Goal: Transaction & Acquisition: Subscribe to service/newsletter

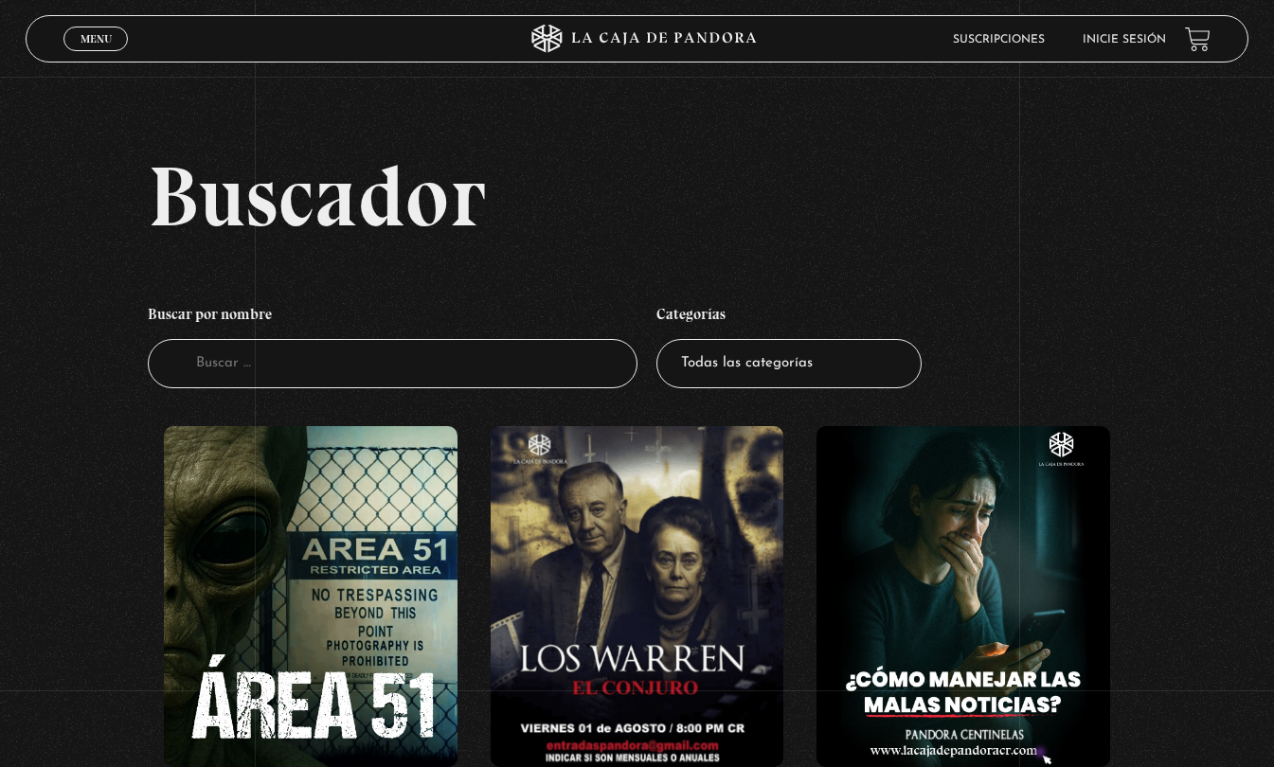
click at [96, 56] on div "Menu Cerrar" at bounding box center [254, 38] width 383 height 45
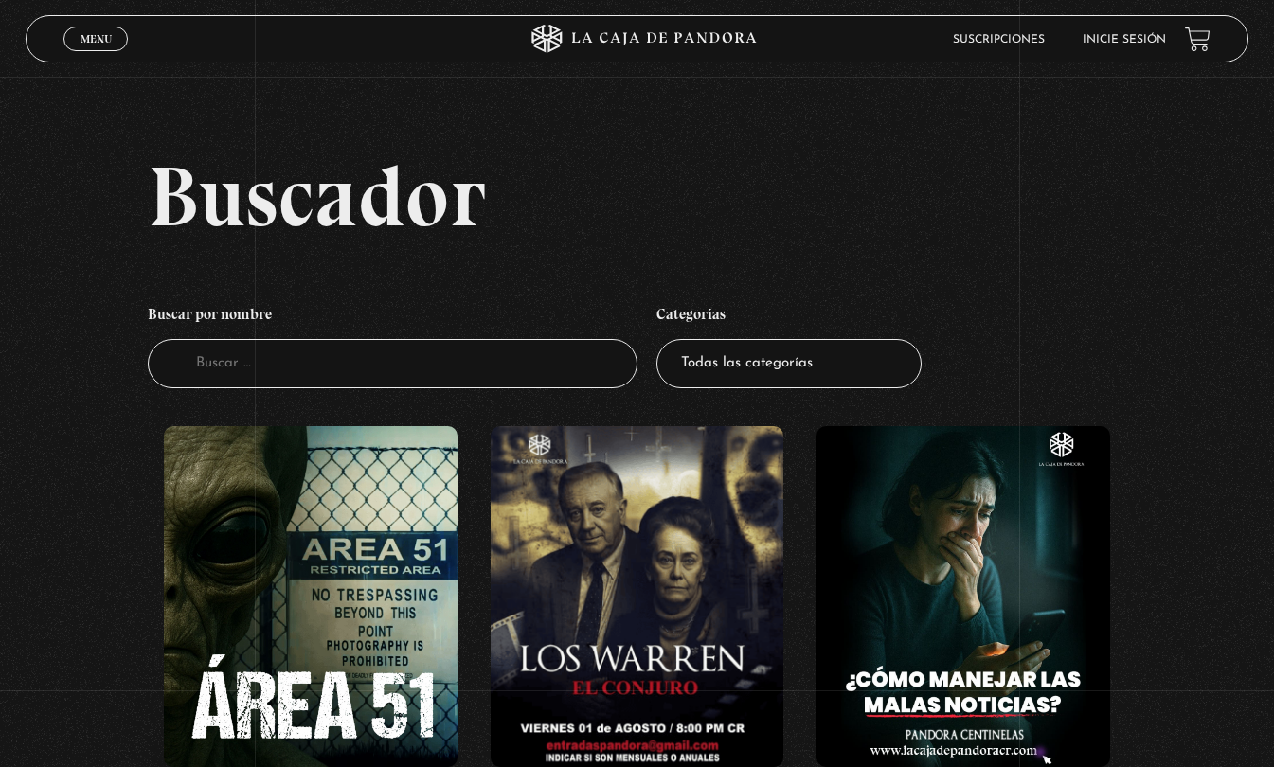
click at [70, 48] on link "Menu Cerrar" at bounding box center [95, 39] width 64 height 25
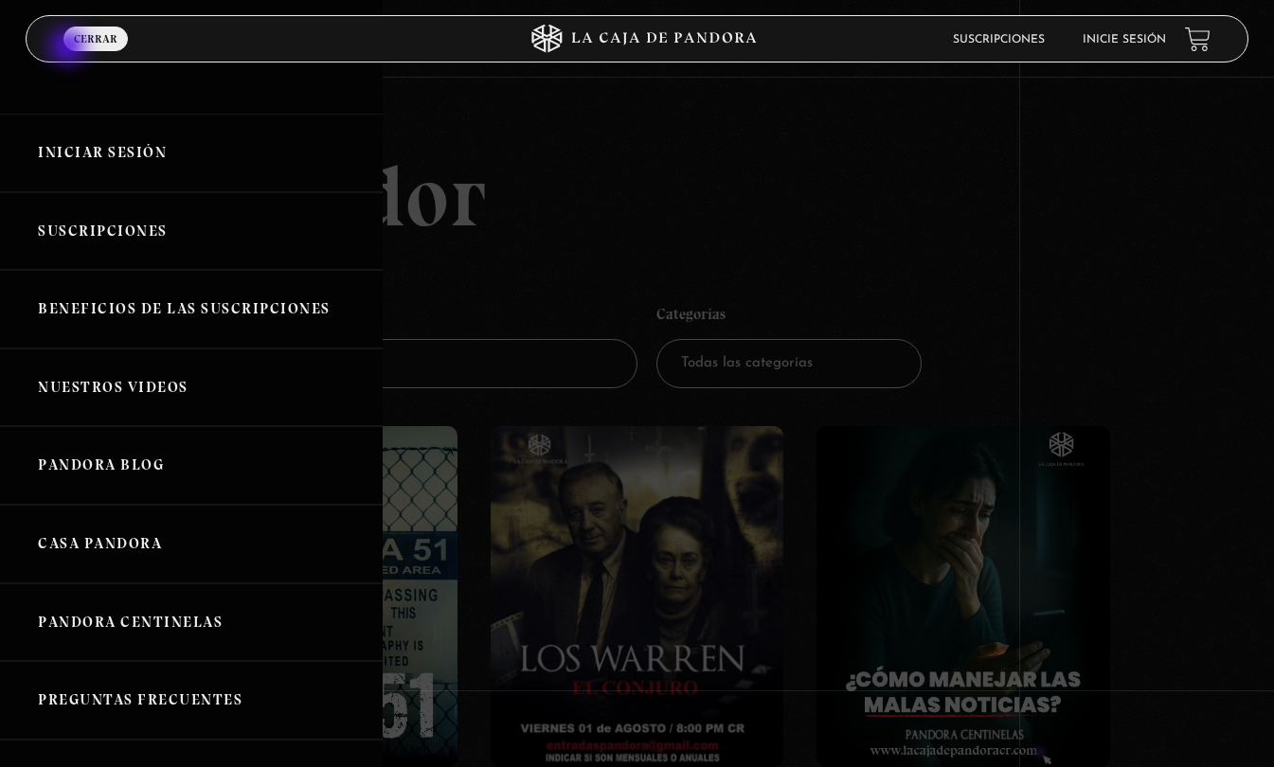
click at [152, 164] on link "Iniciar Sesión" at bounding box center [191, 153] width 383 height 79
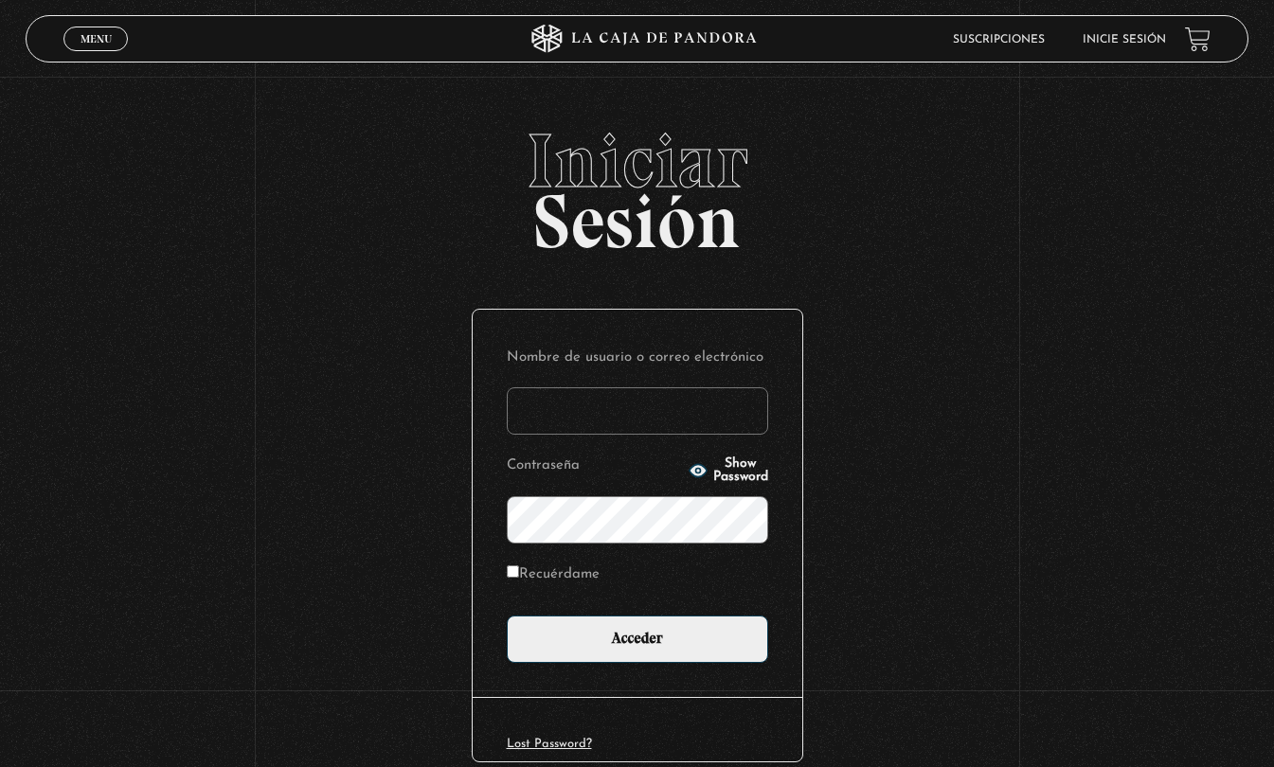
type input "franulloa41@gmail.com"
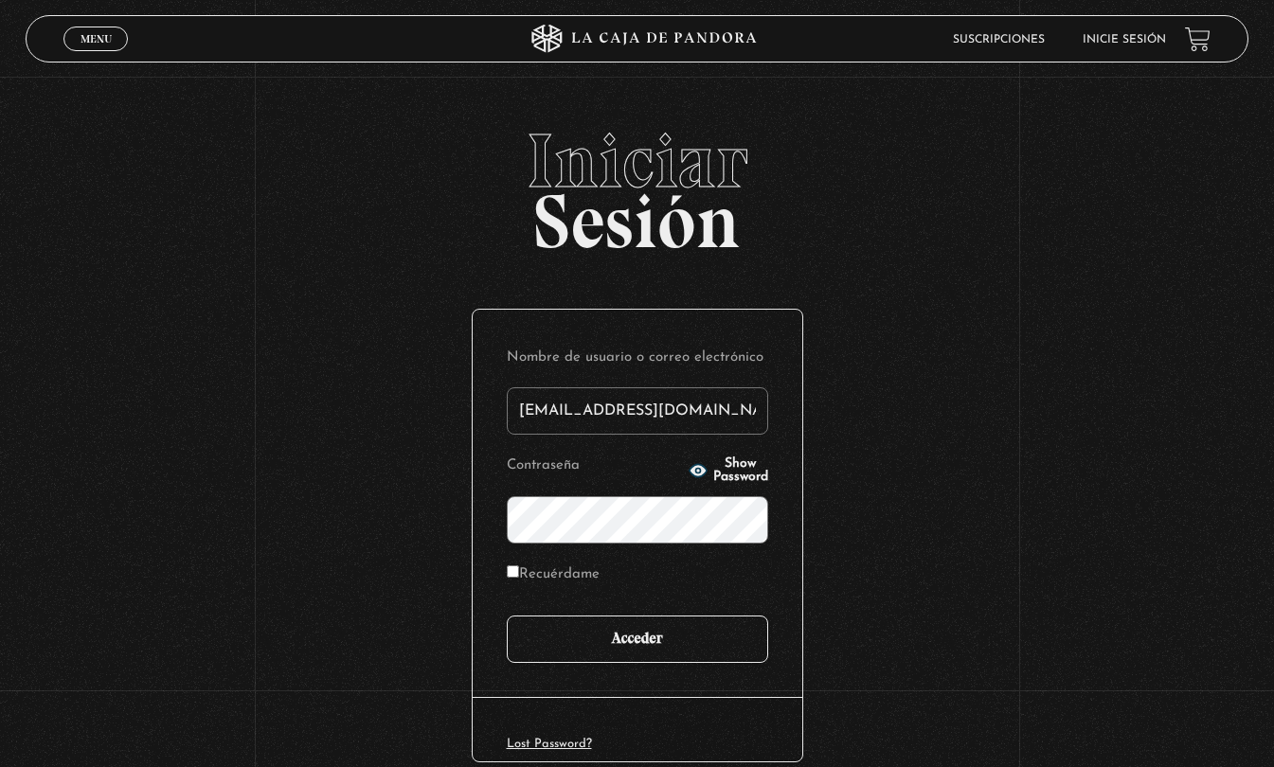
click at [647, 652] on input "Acceder" at bounding box center [637, 639] width 261 height 47
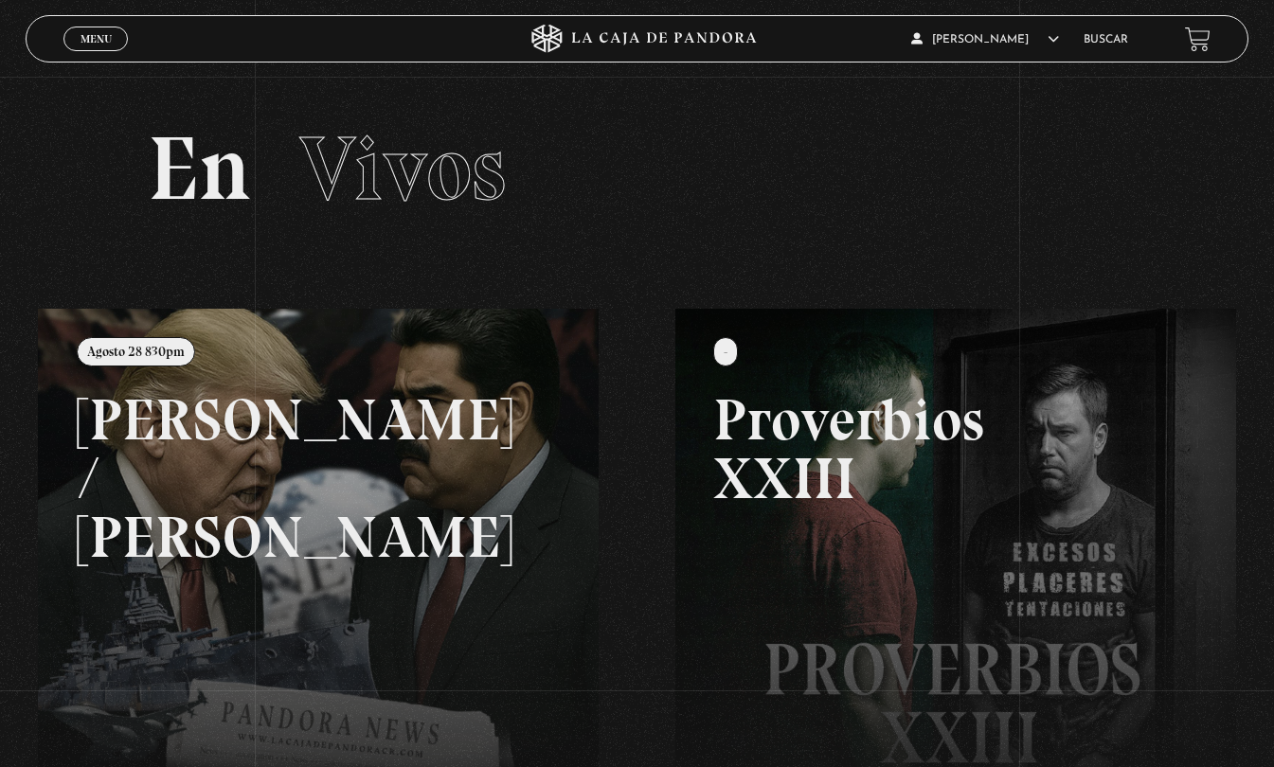
click at [363, 461] on link at bounding box center [675, 692] width 1274 height 767
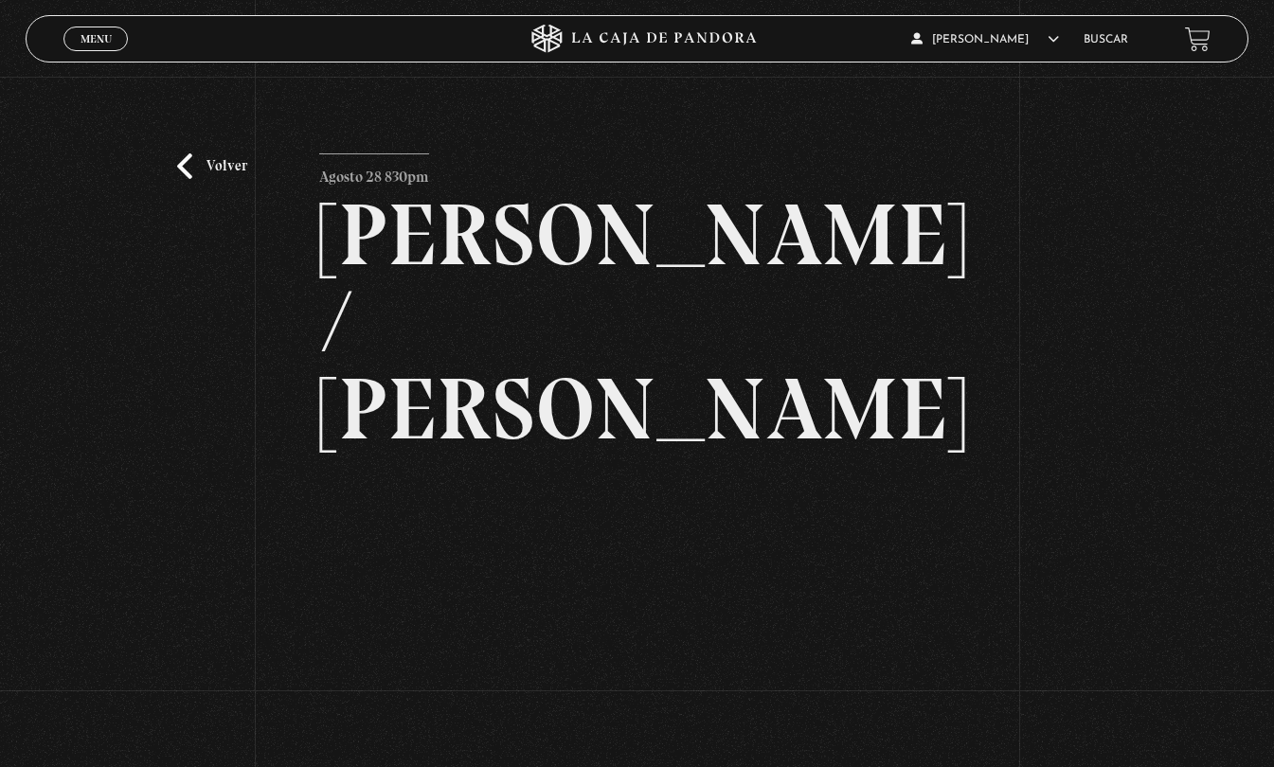
click at [1119, 42] on link "Buscar" at bounding box center [1105, 39] width 45 height 11
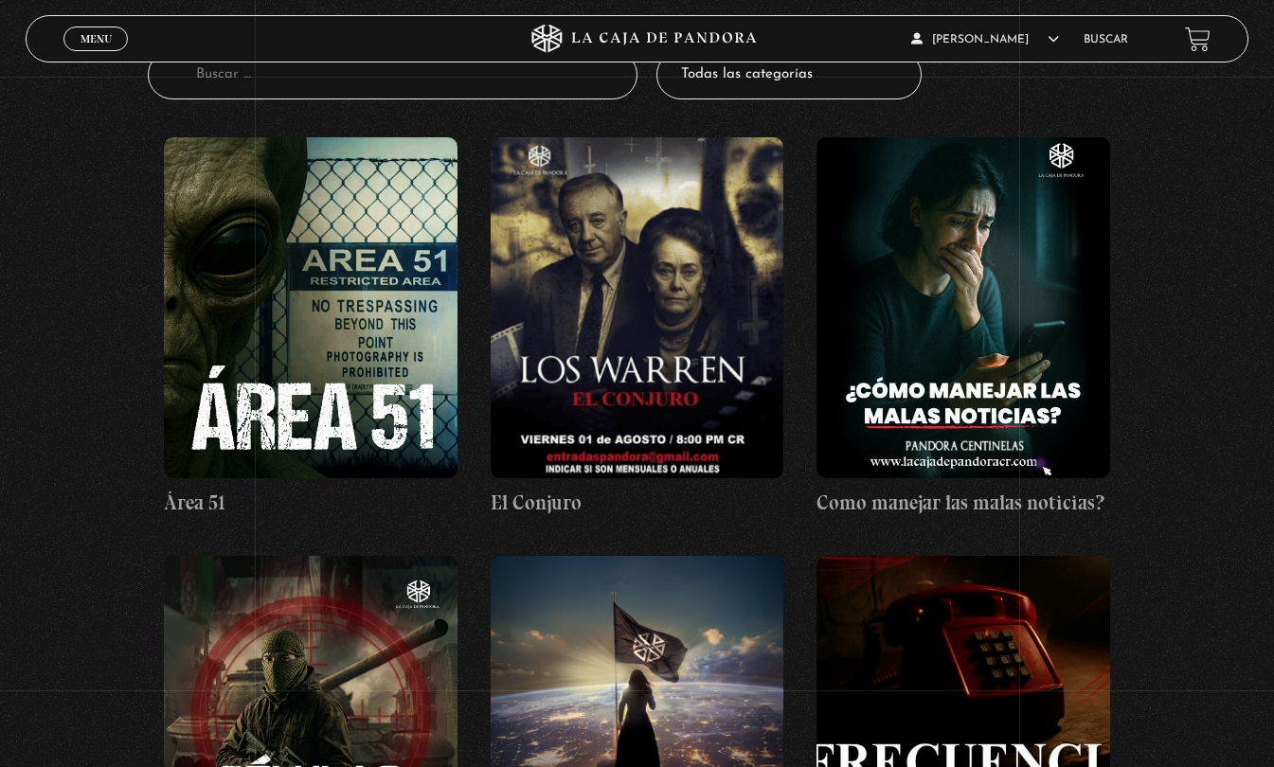
scroll to position [291, 0]
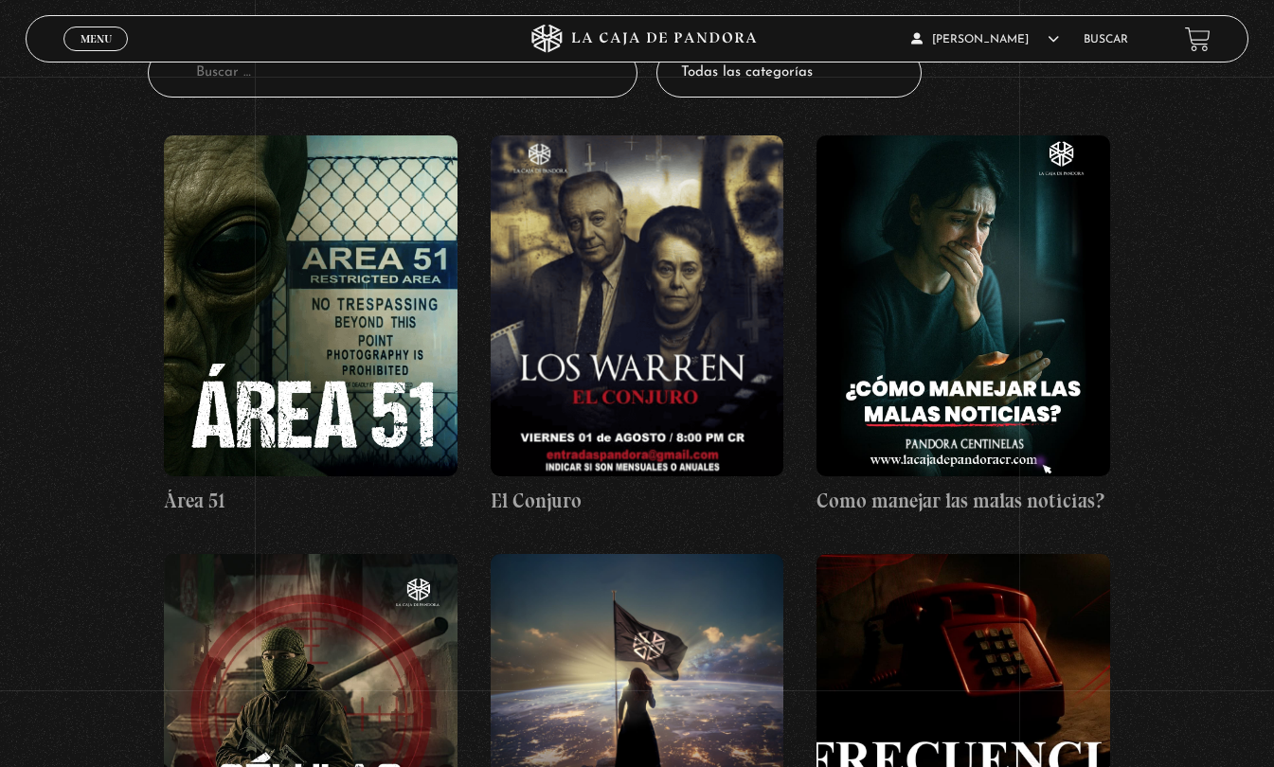
click at [335, 328] on figure at bounding box center [311, 305] width 294 height 341
